Goal: Information Seeking & Learning: Learn about a topic

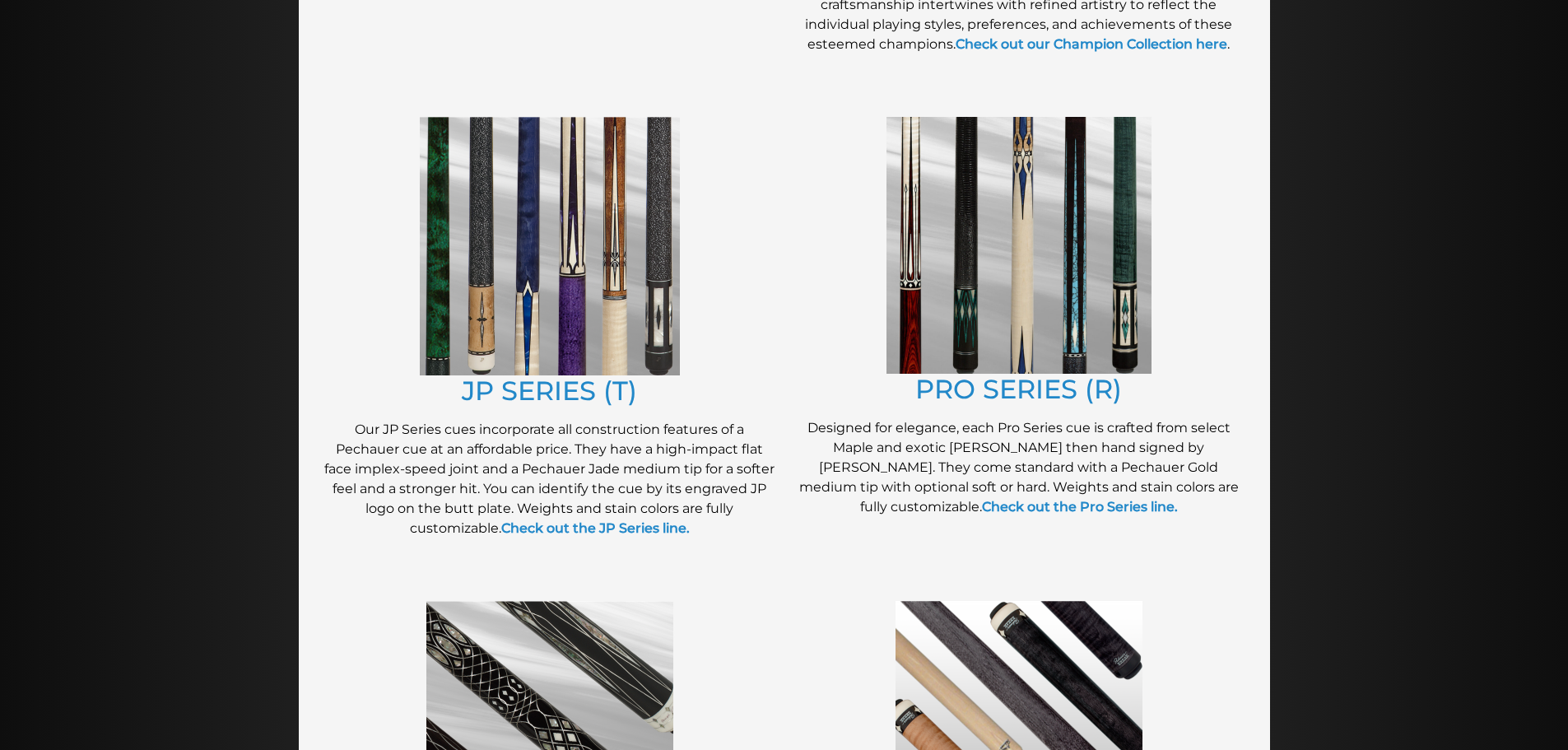
scroll to position [775, 0]
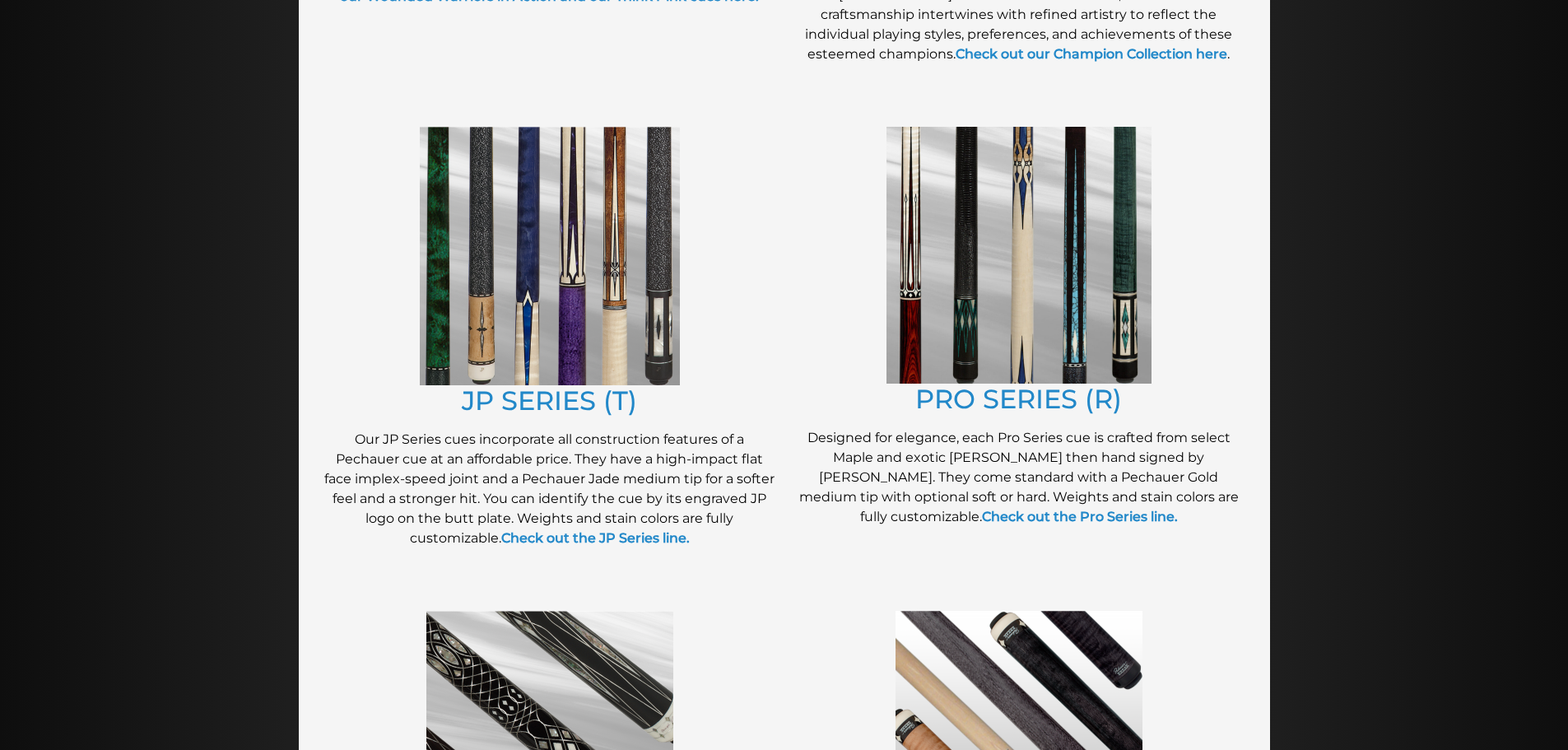
click at [645, 270] on img at bounding box center [549, 256] width 260 height 259
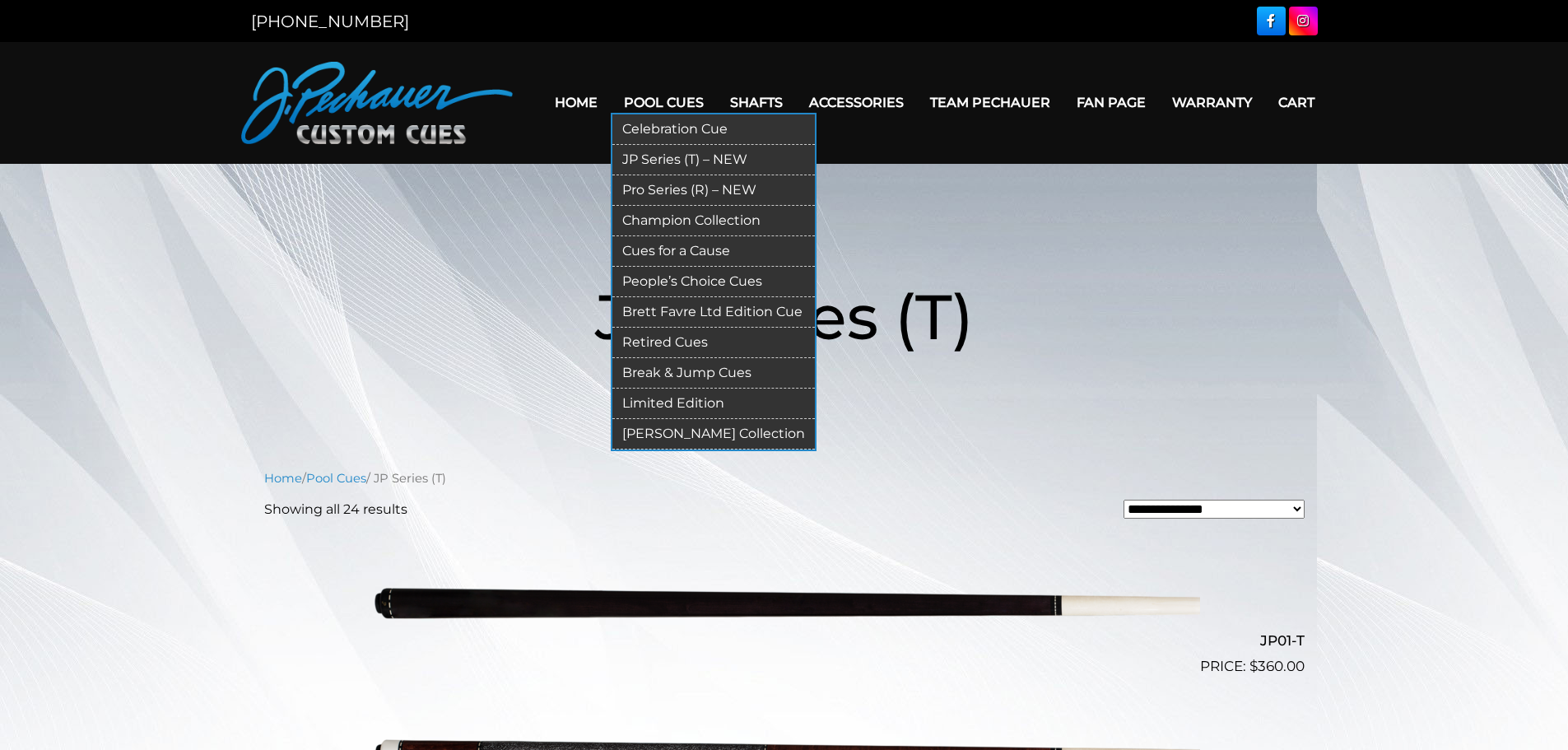
click at [667, 343] on link "Retired Cues" at bounding box center [713, 343] width 203 height 31
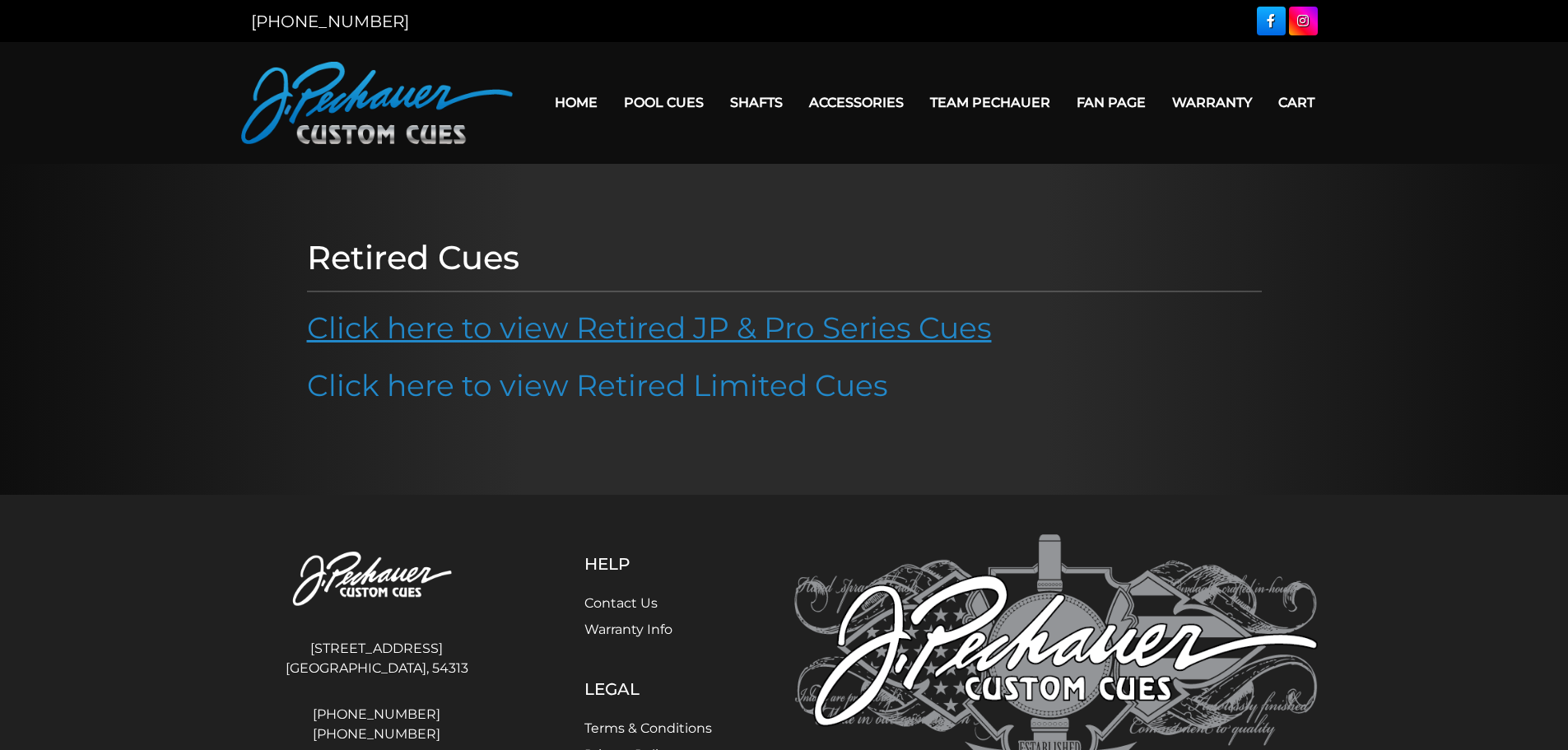
click at [653, 330] on link "Click here to view Retired JP & Pro Series Cues" at bounding box center [649, 327] width 685 height 36
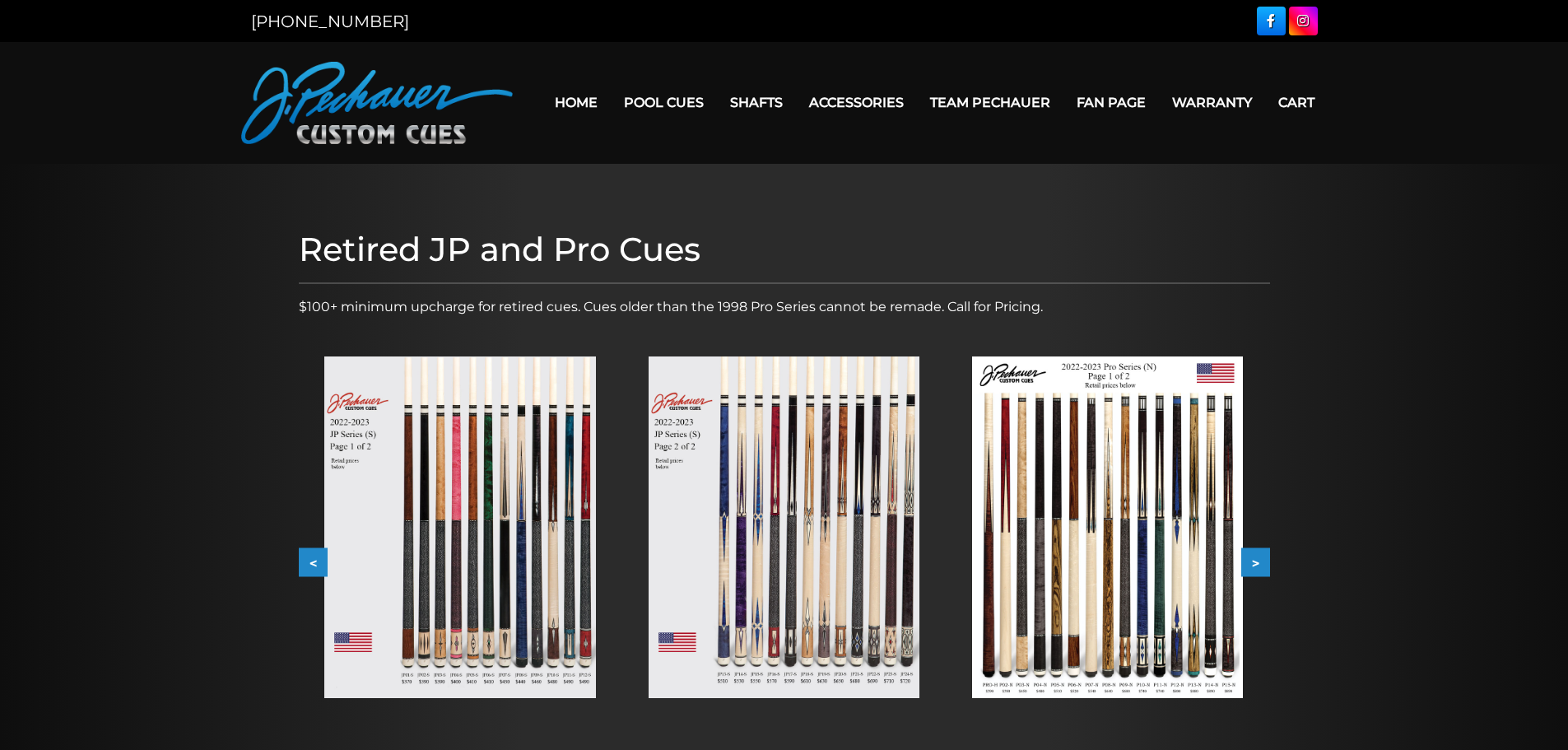
click at [520, 525] on img at bounding box center [460, 527] width 271 height 342
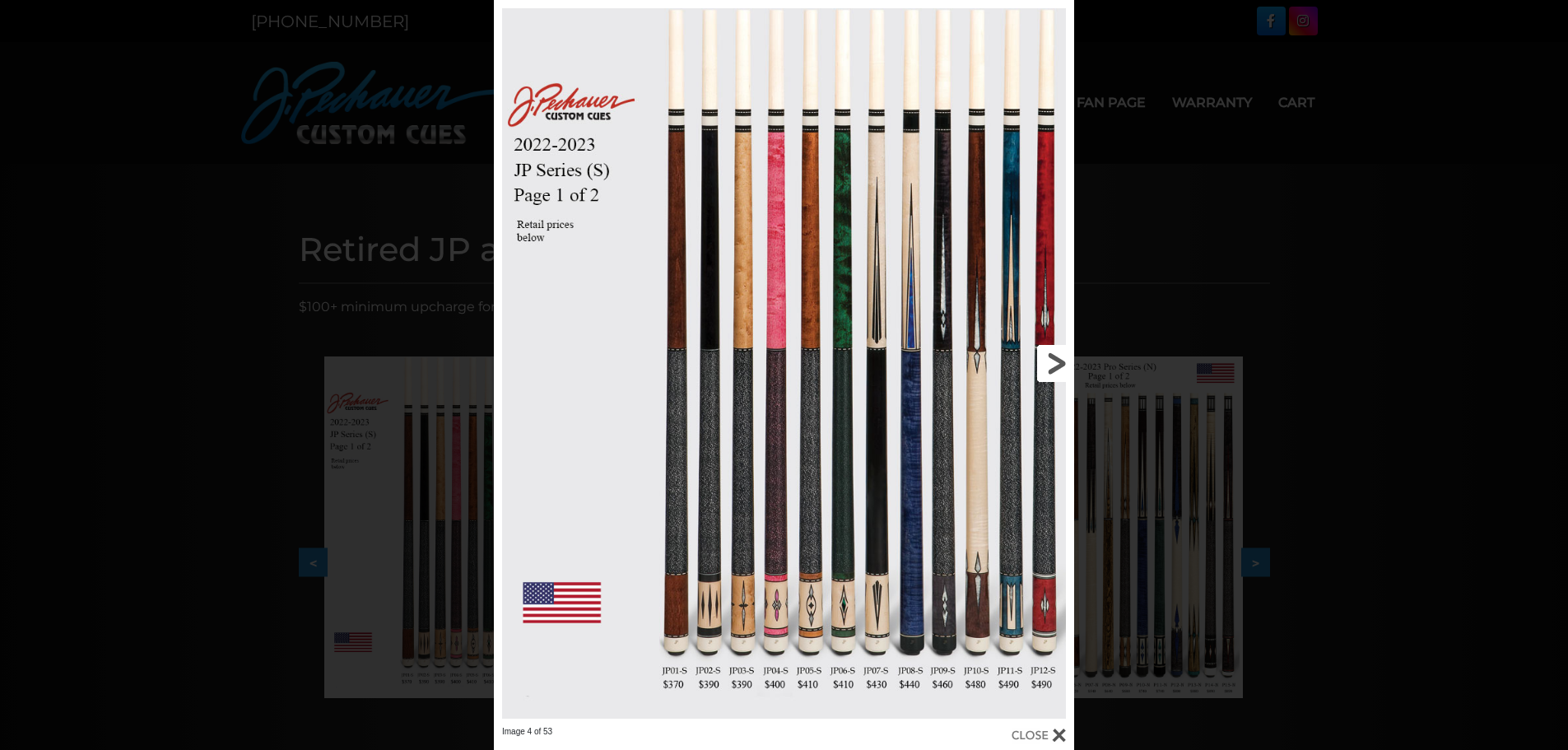
click at [1012, 509] on link at bounding box center [943, 362] width 261 height 726
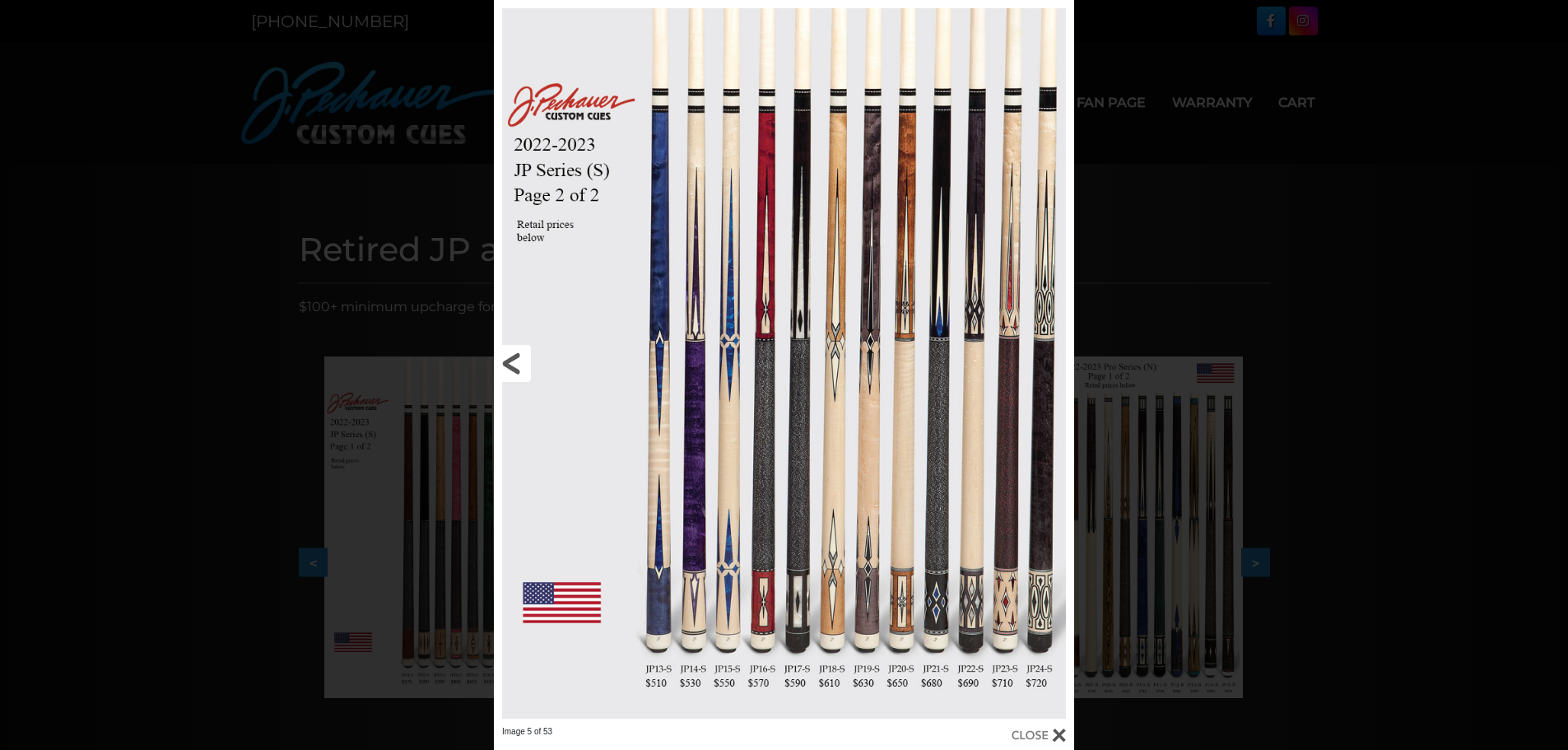
drag, startPoint x: 511, startPoint y: 361, endPoint x: 532, endPoint y: 363, distance: 21.1
click at [512, 361] on link at bounding box center [624, 362] width 261 height 726
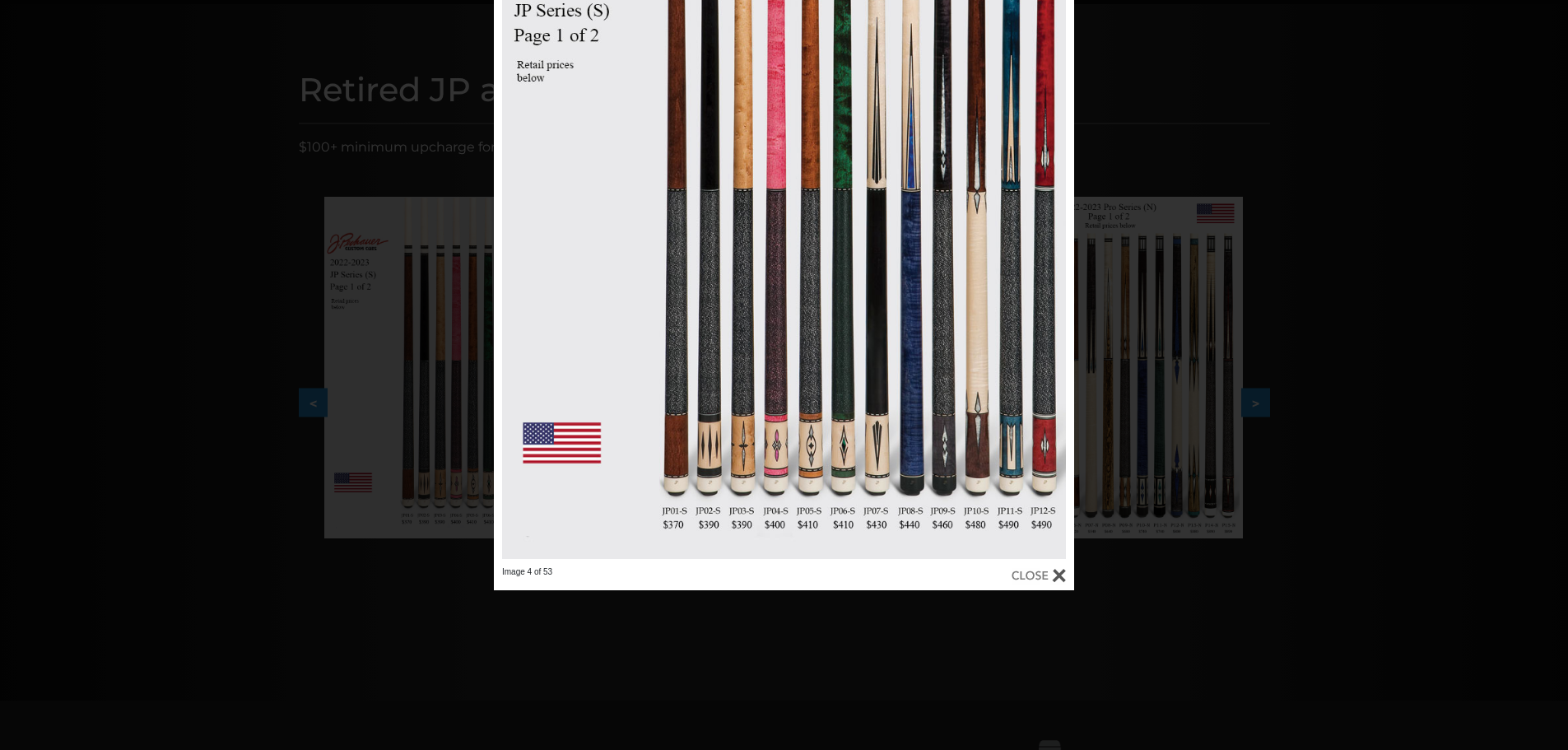
scroll to position [164, 0]
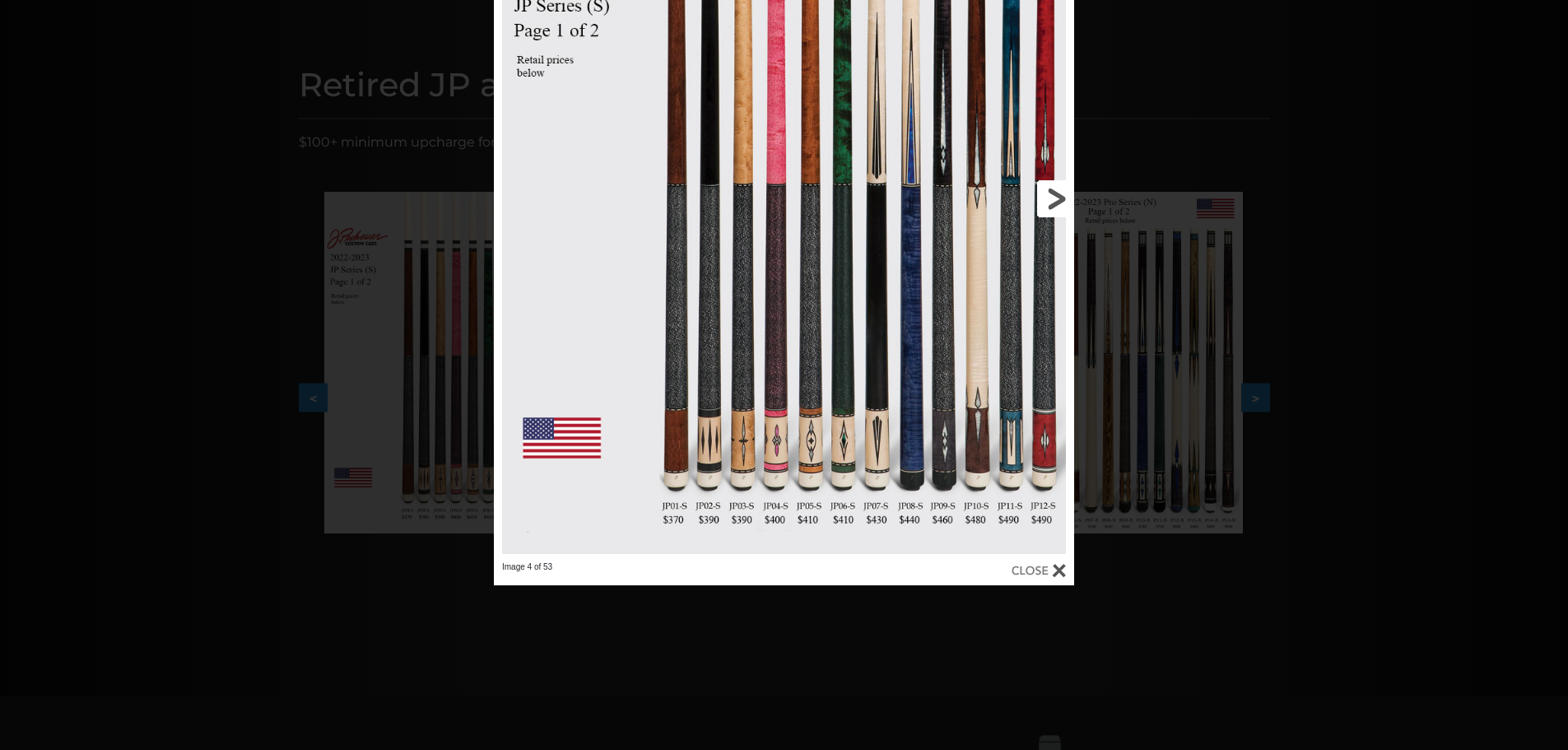
click at [943, 385] on link at bounding box center [943, 198] width 261 height 726
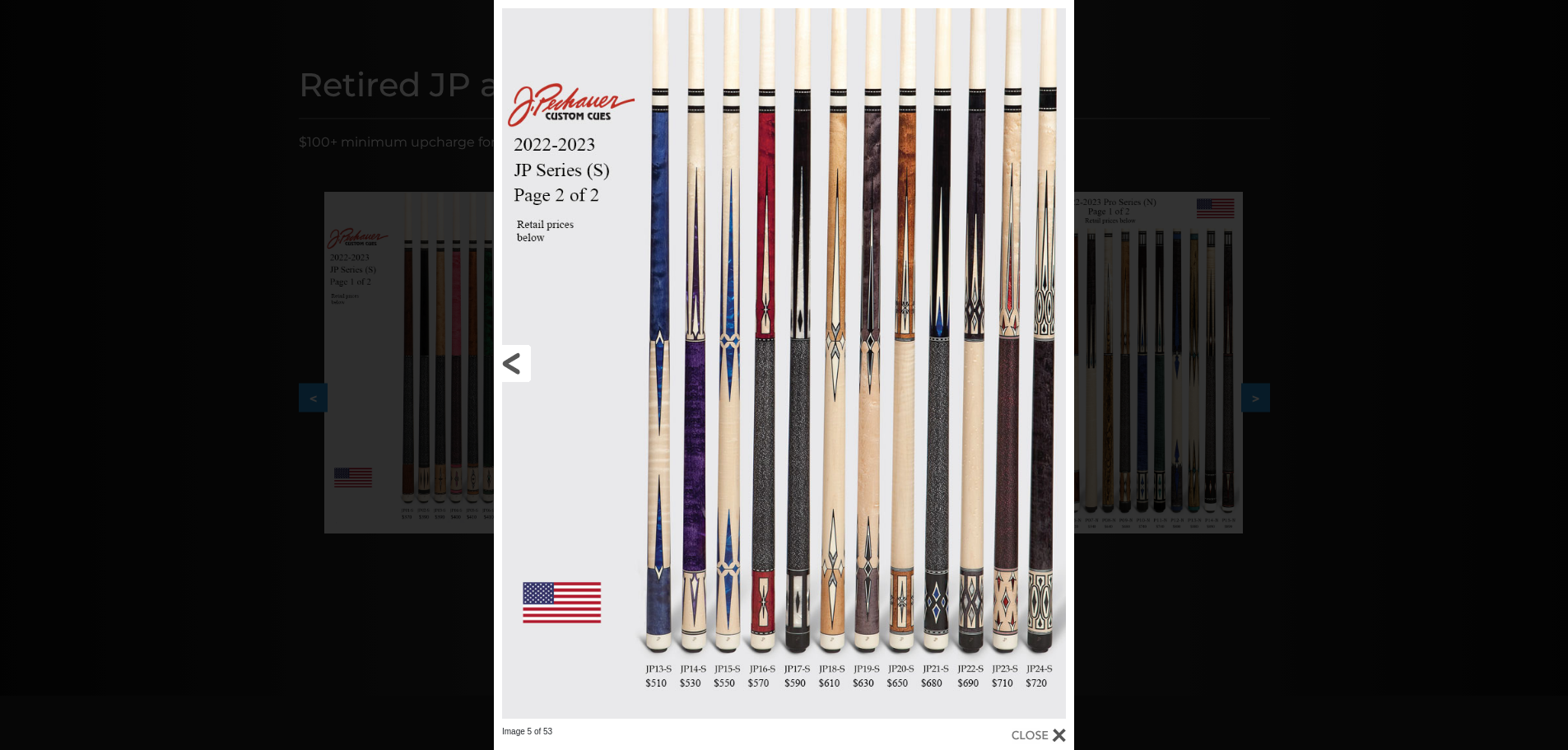
click at [513, 363] on link at bounding box center [624, 362] width 261 height 726
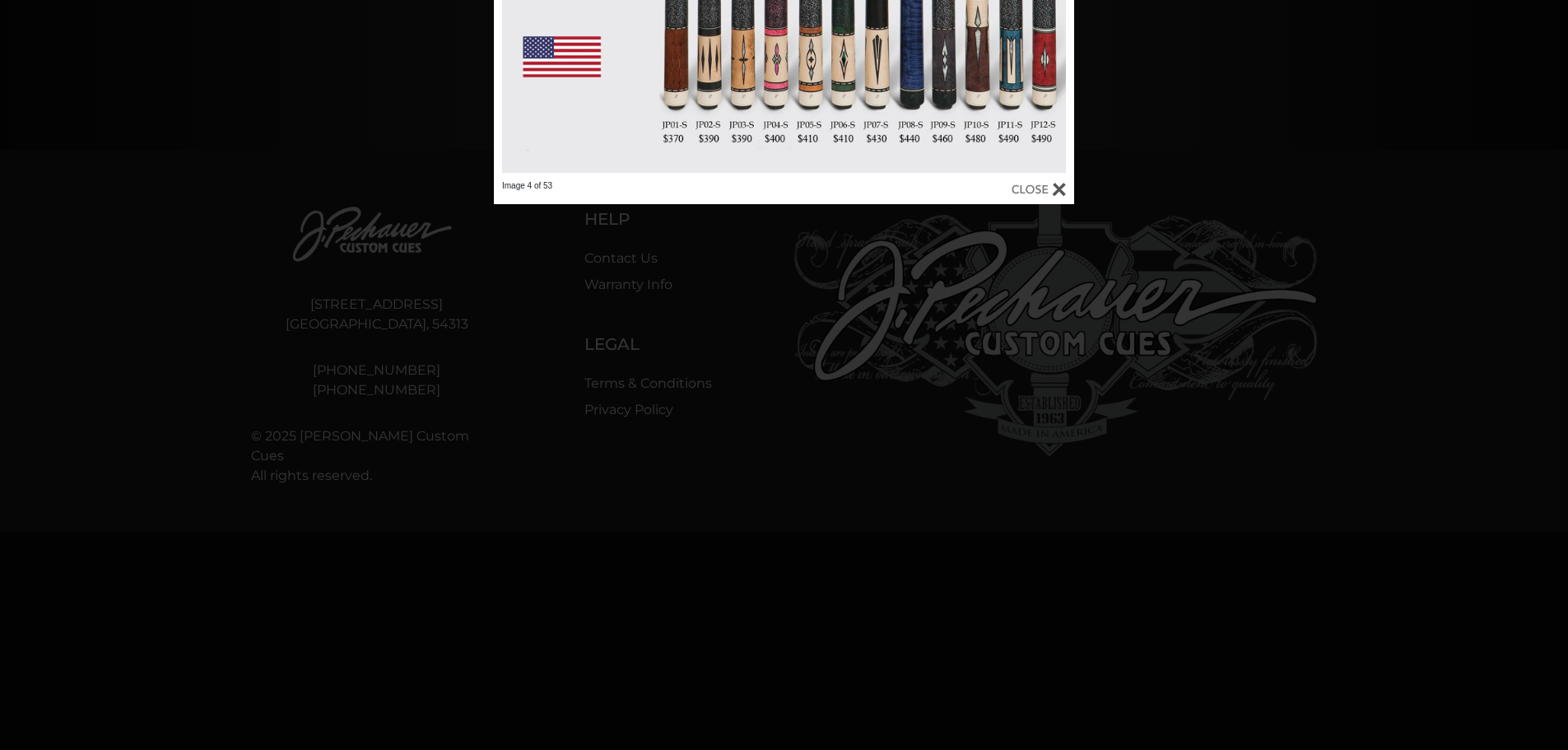
scroll to position [715, 0]
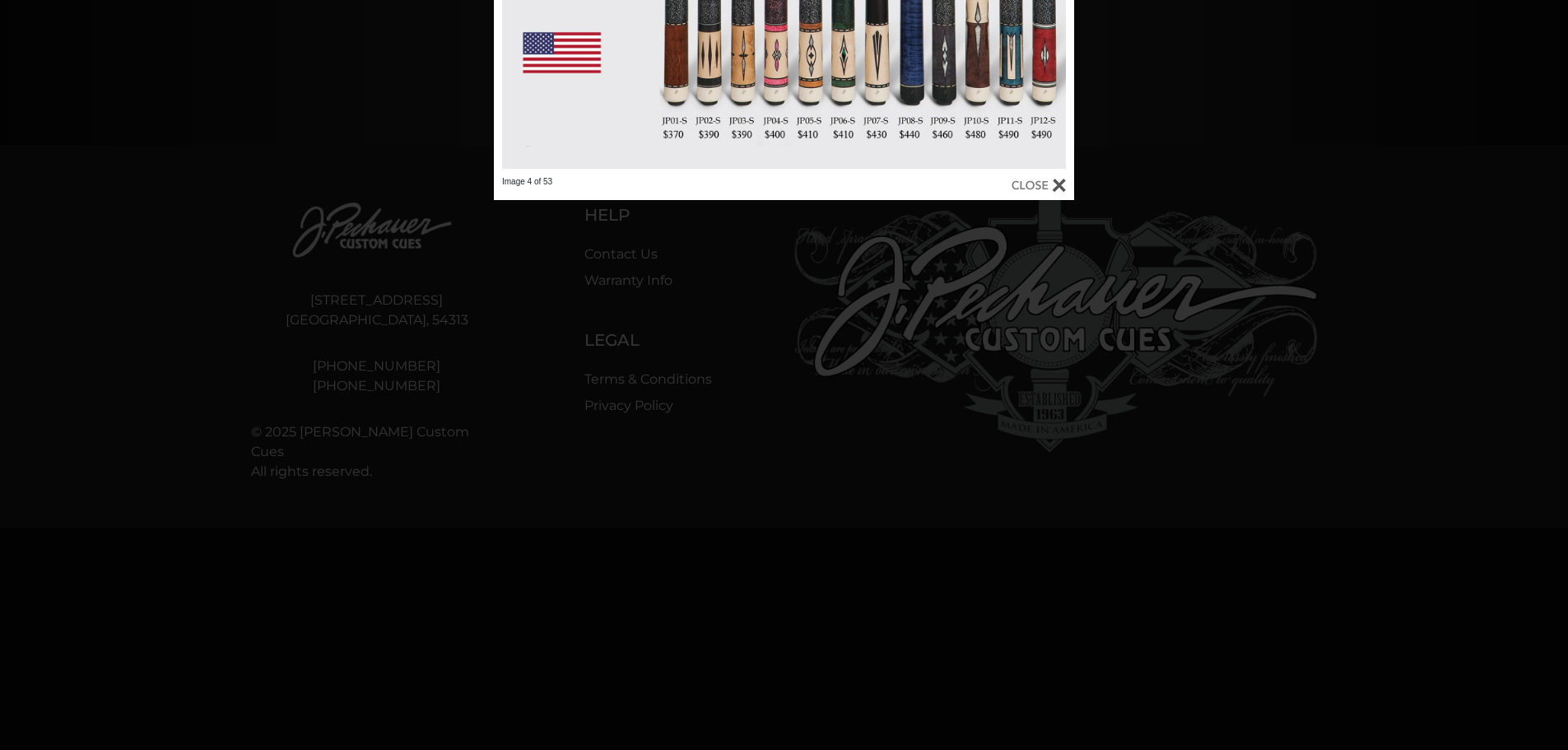
click at [1059, 183] on div at bounding box center [1039, 185] width 54 height 18
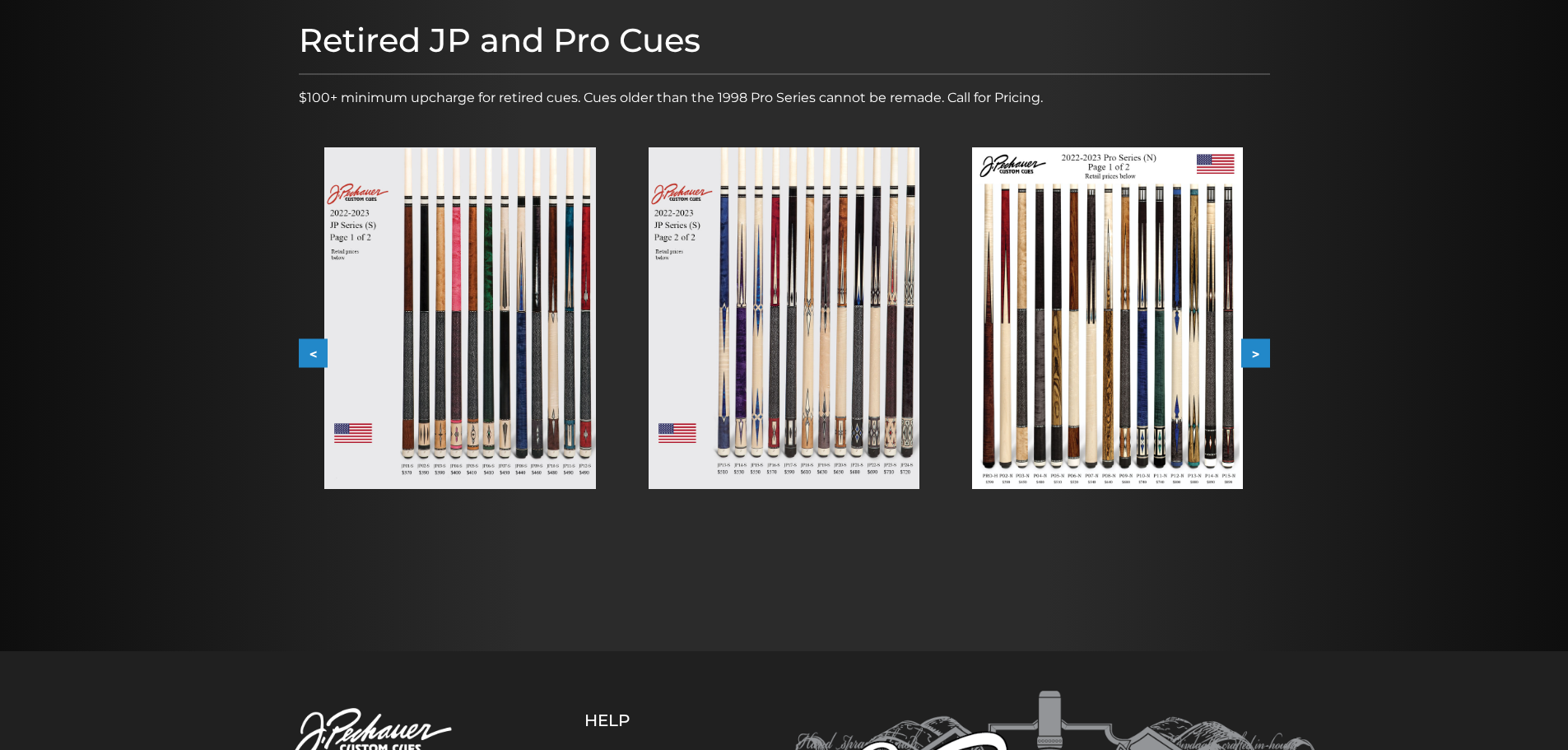
scroll to position [0, 0]
